Goal: Task Accomplishment & Management: Manage account settings

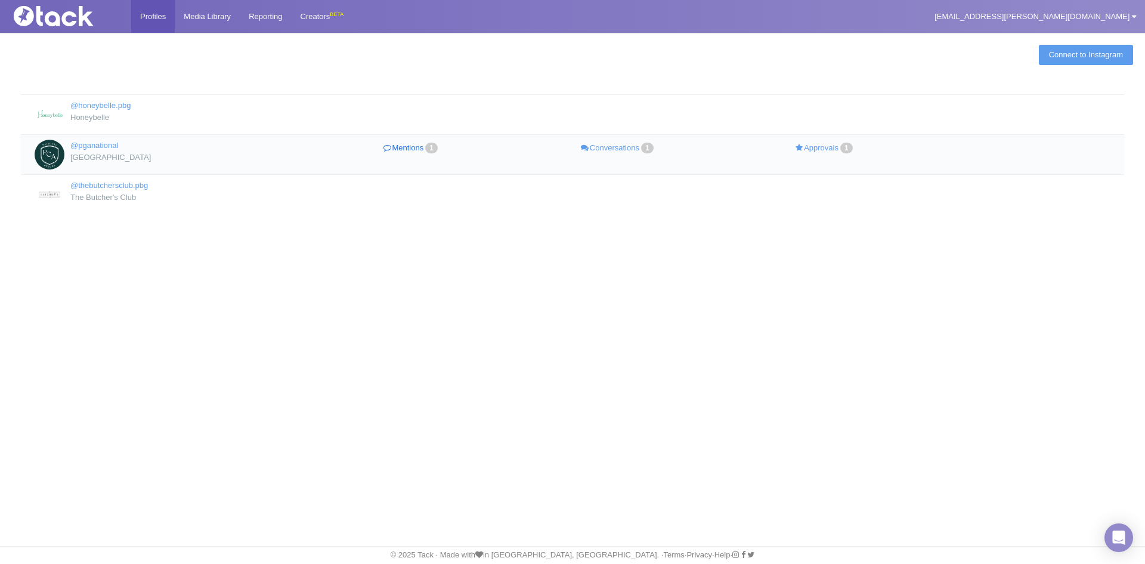
click at [415, 149] on link "Mentions 1" at bounding box center [411, 148] width 207 height 17
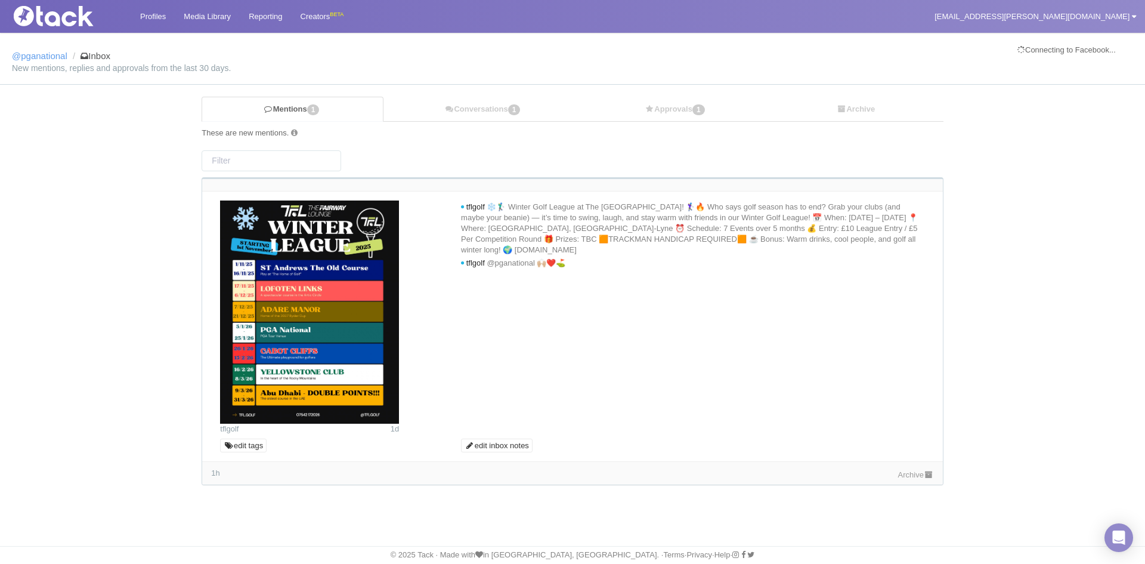
click at [898, 475] on link "Archive" at bounding box center [916, 474] width 36 height 9
click at [81, 169] on div "Mentions Conversations 1 Approvals 1 Archive These are new mentions. 1 tflgolf …" at bounding box center [572, 295] width 1139 height 397
click at [483, 115] on link "Conversations 1" at bounding box center [483, 109] width 200 height 24
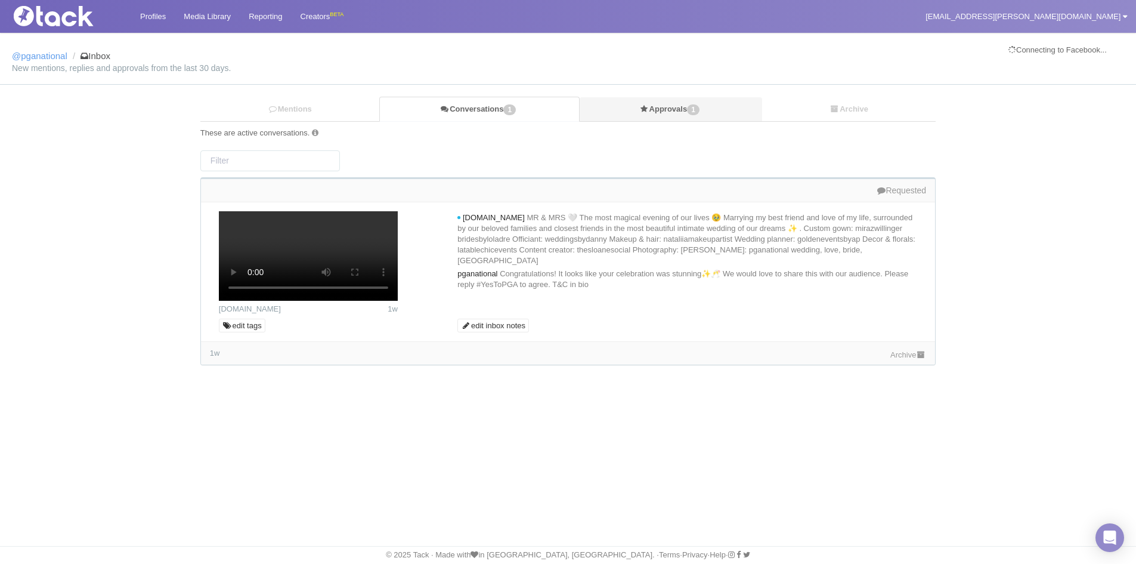
click at [704, 119] on link "Approvals 1" at bounding box center [671, 109] width 183 height 24
